Goal: Task Accomplishment & Management: Manage account settings

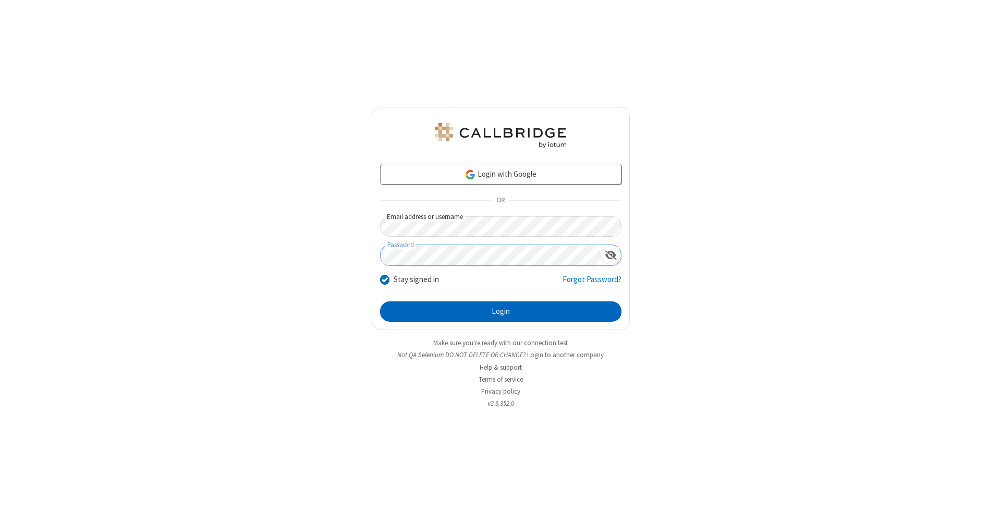
click at [500, 312] on button "Login" at bounding box center [500, 311] width 241 height 21
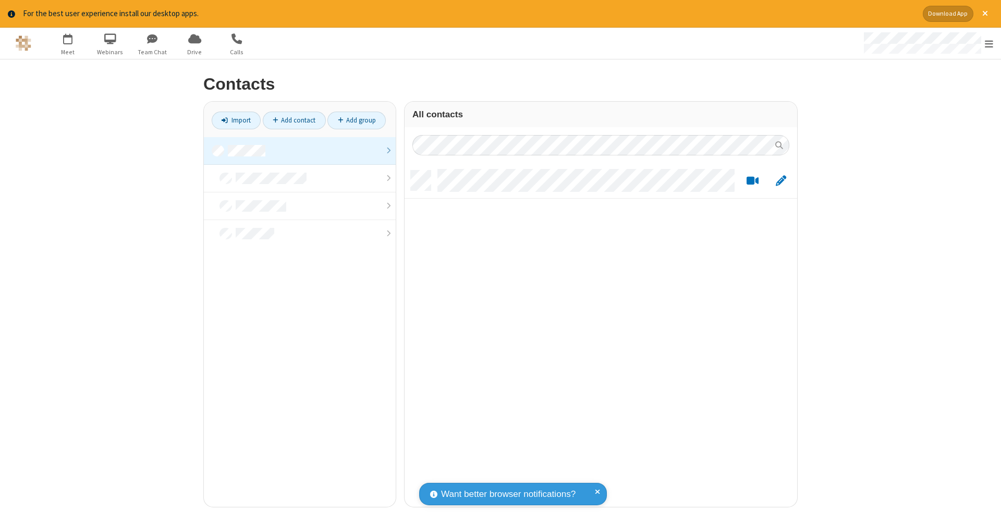
click at [300, 150] on link at bounding box center [300, 151] width 192 height 28
click at [294, 120] on link "Add contact" at bounding box center [294, 121] width 63 height 18
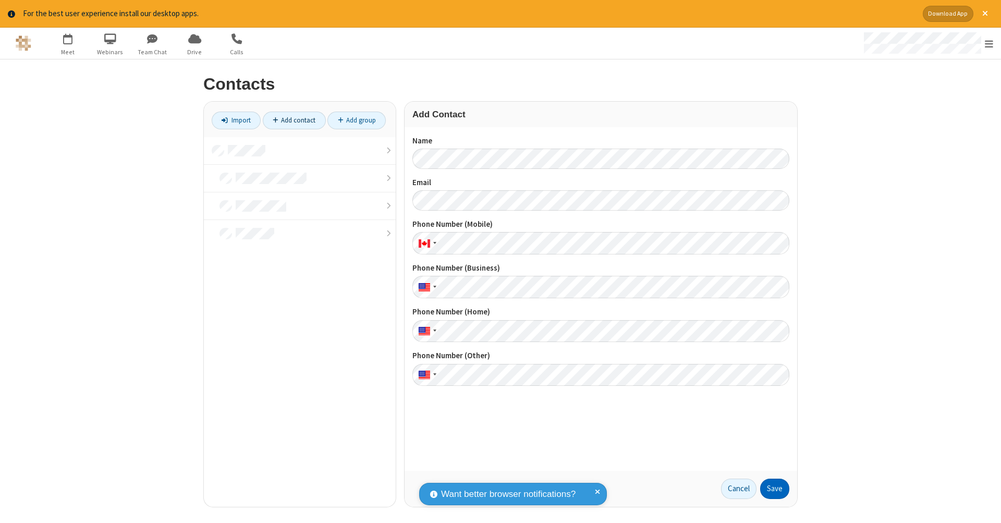
click at [774, 488] on button "Save" at bounding box center [774, 488] width 29 height 21
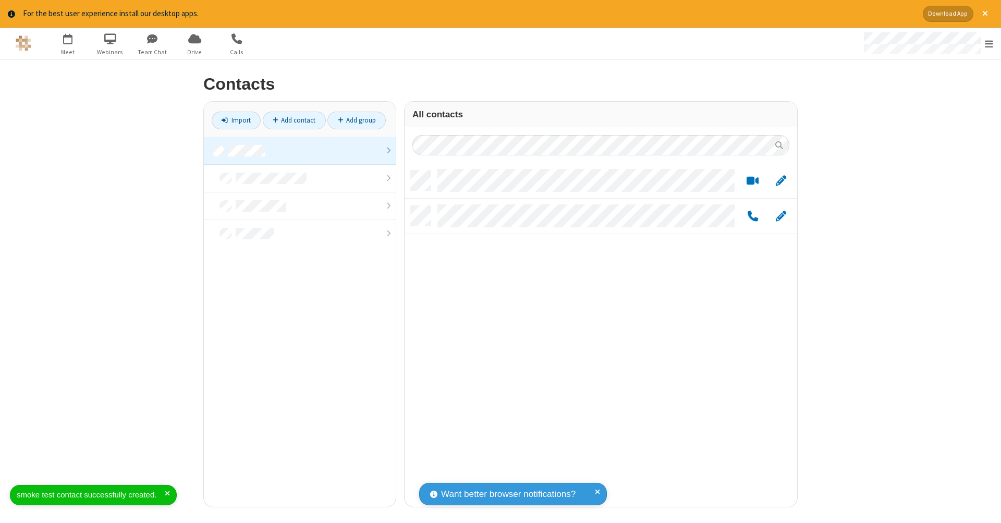
scroll to position [336, 385]
click at [294, 120] on link "Add contact" at bounding box center [294, 121] width 63 height 18
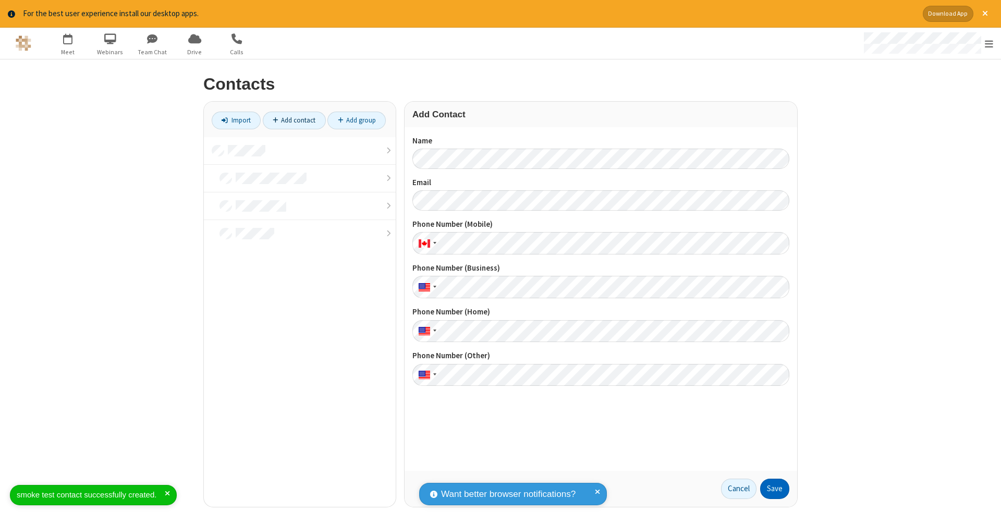
click at [774, 488] on button "Save" at bounding box center [774, 488] width 29 height 21
